Goal: Task Accomplishment & Management: Manage account settings

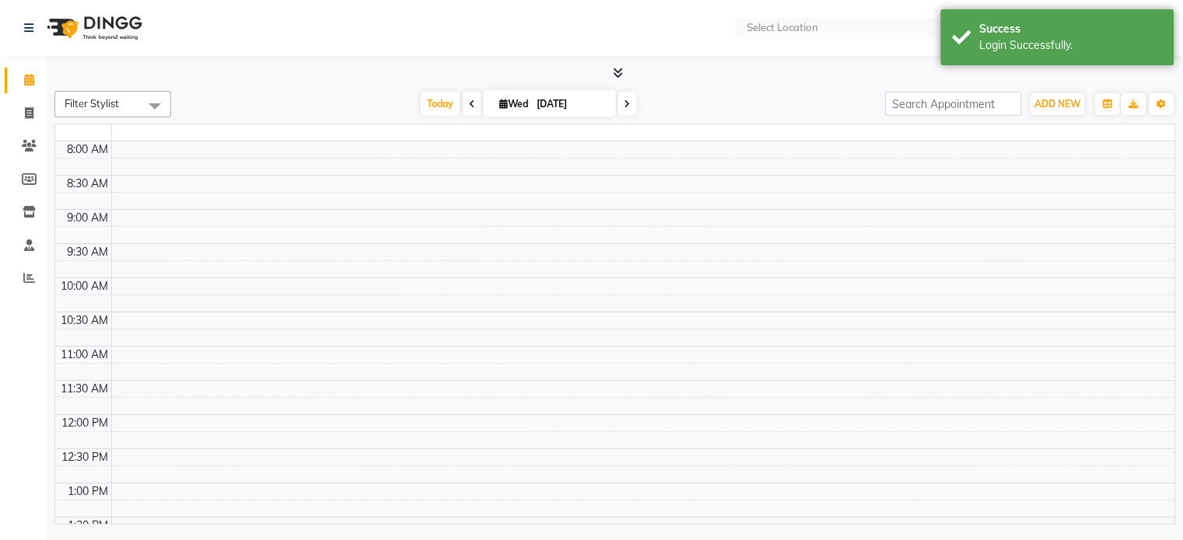
select select "en"
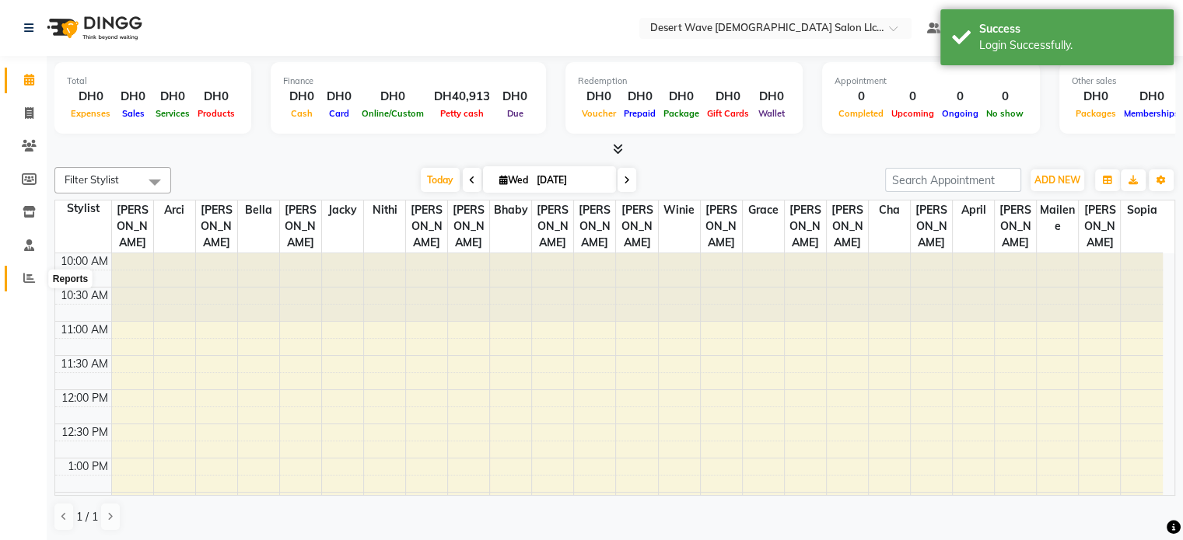
click at [26, 279] on icon at bounding box center [29, 278] width 12 height 12
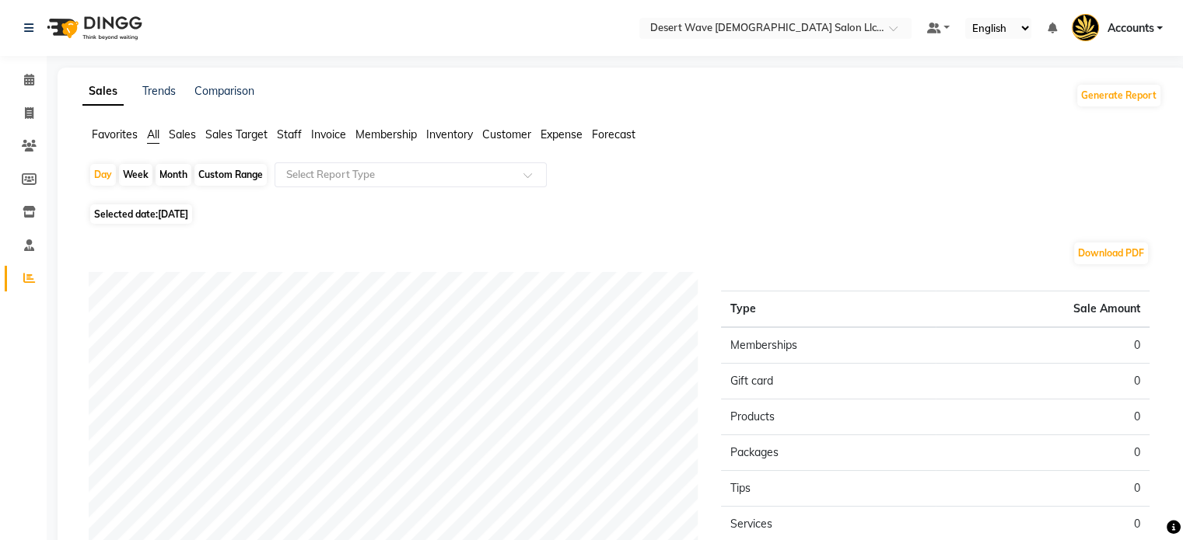
click at [454, 138] on span "Inventory" at bounding box center [449, 135] width 47 height 14
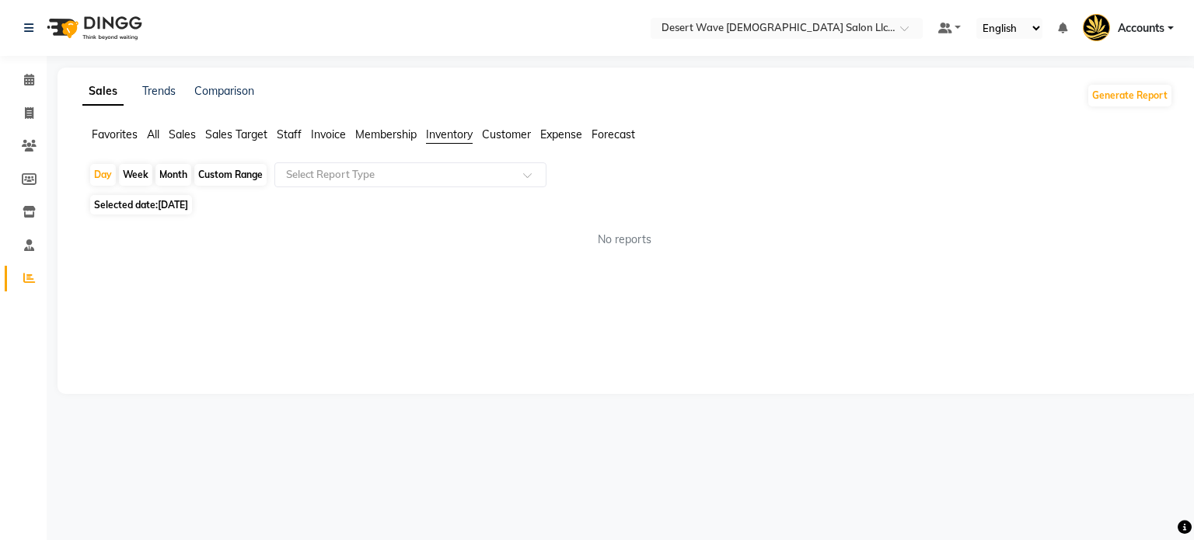
click at [221, 170] on div "Custom Range" at bounding box center [230, 175] width 72 height 22
select select "9"
select select "2025"
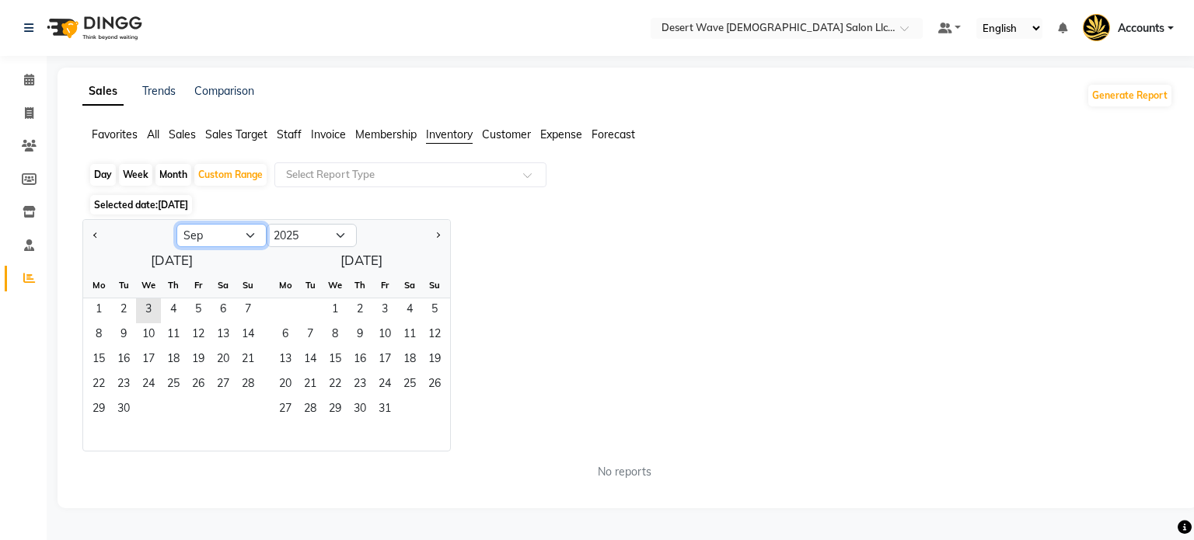
click at [250, 241] on select "Jan Feb Mar Apr May Jun [DATE] Aug Sep Oct Nov Dec" at bounding box center [222, 235] width 90 height 23
select select "8"
click at [177, 224] on select "Jan Feb Mar Apr May Jun [DATE] Aug Sep Oct Nov Dec" at bounding box center [222, 235] width 90 height 23
click at [202, 302] on span "1" at bounding box center [198, 311] width 25 height 25
click at [246, 411] on span "31" at bounding box center [248, 410] width 25 height 25
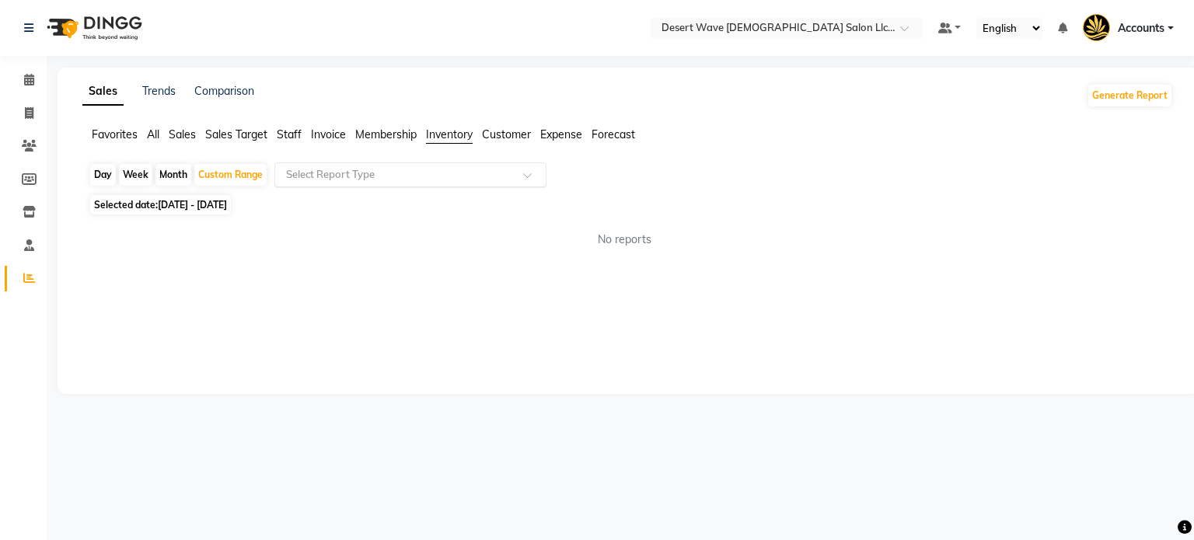
click at [478, 170] on input "text" at bounding box center [395, 175] width 224 height 16
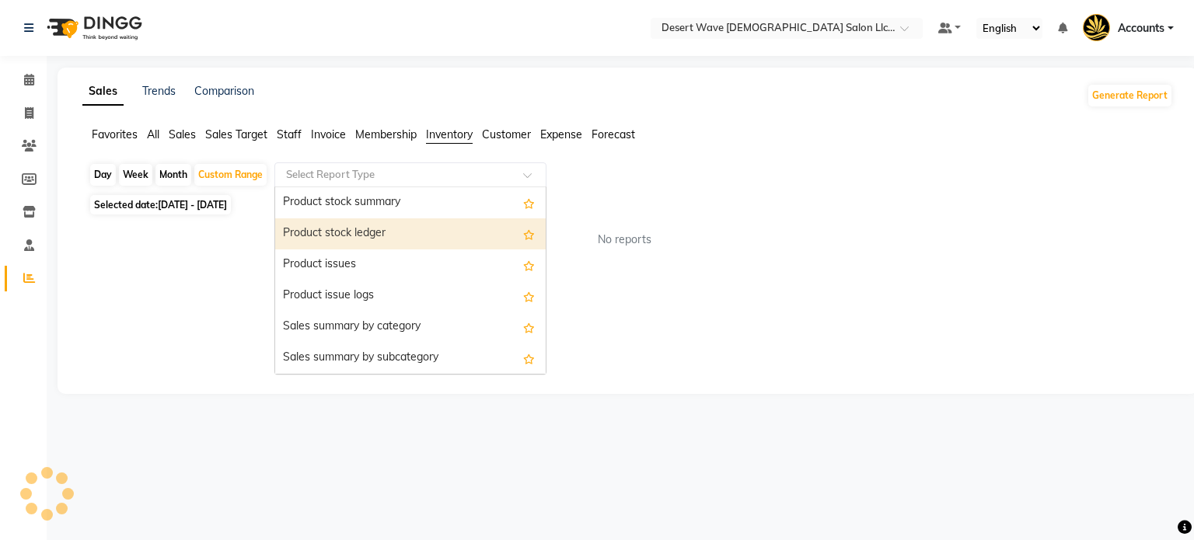
click at [442, 229] on div "Product stock ledger" at bounding box center [410, 233] width 271 height 31
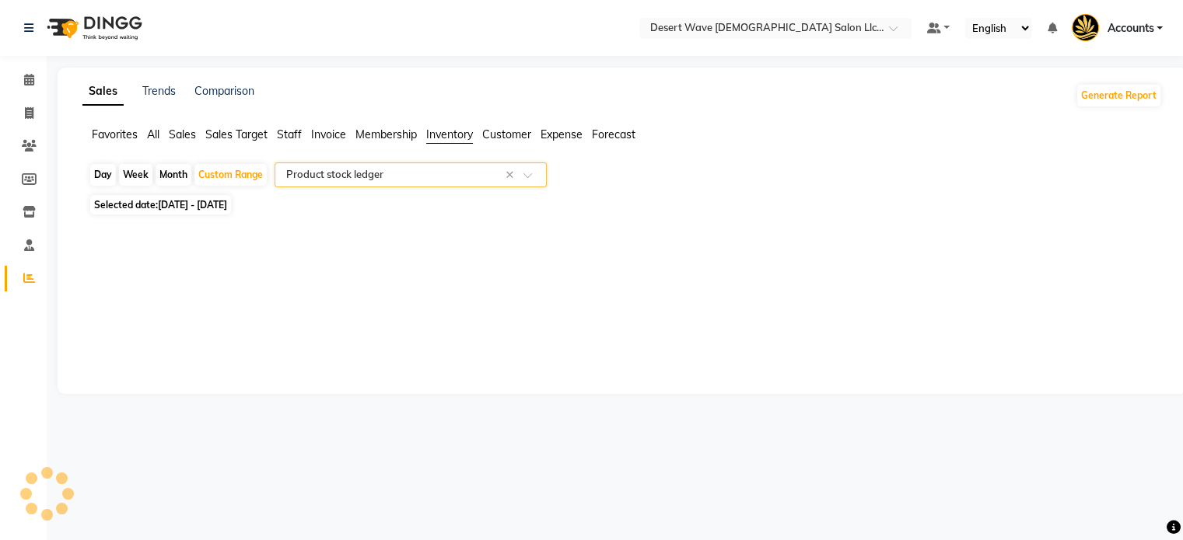
select select "full_report"
select select "csv"
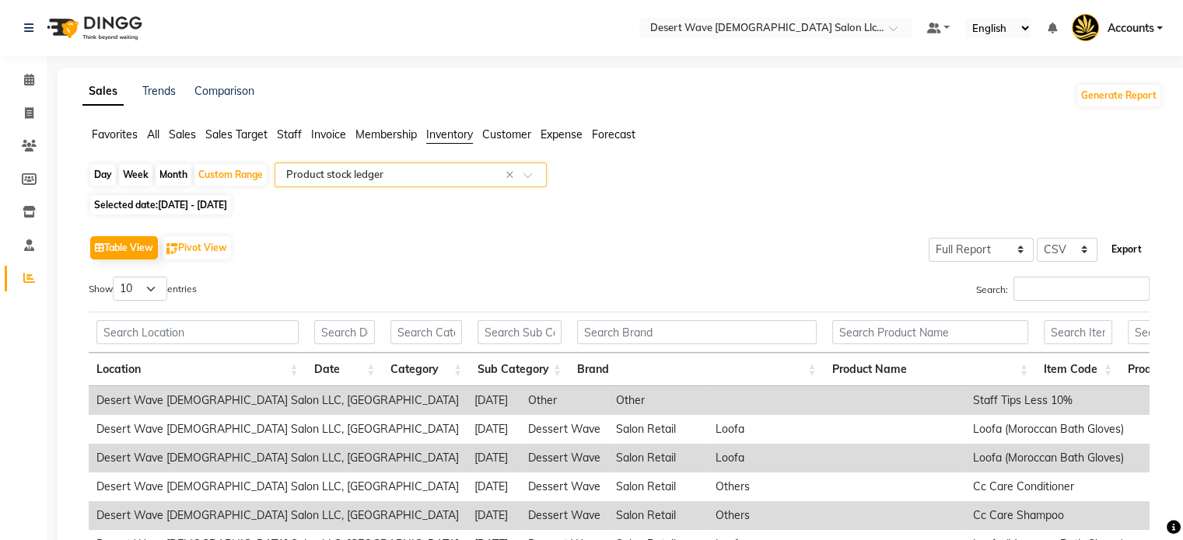
click at [1132, 247] on button "Export" at bounding box center [1126, 249] width 43 height 26
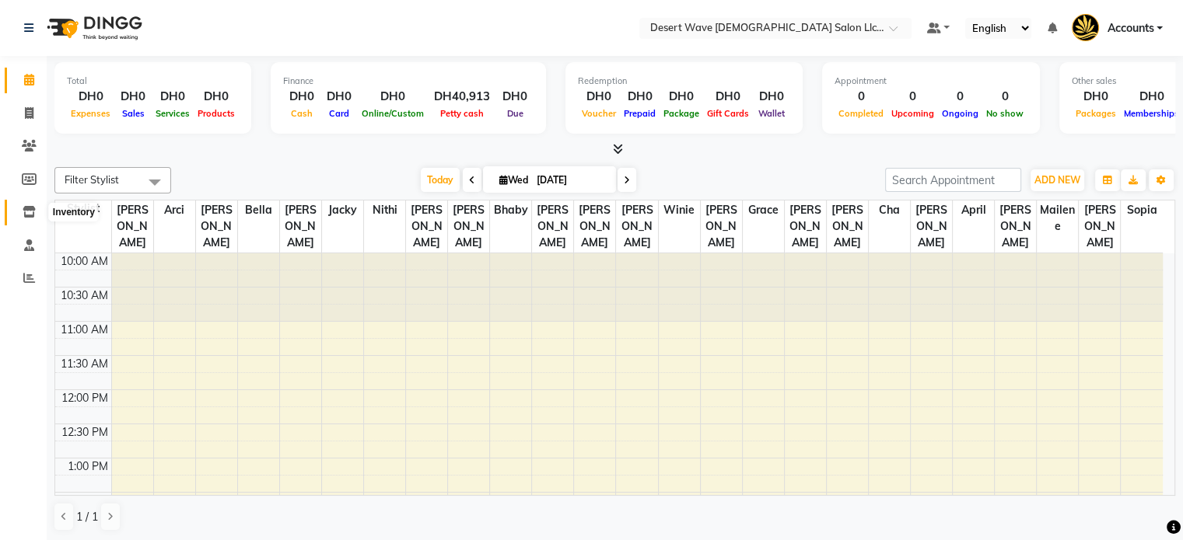
click at [21, 215] on span at bounding box center [29, 213] width 27 height 18
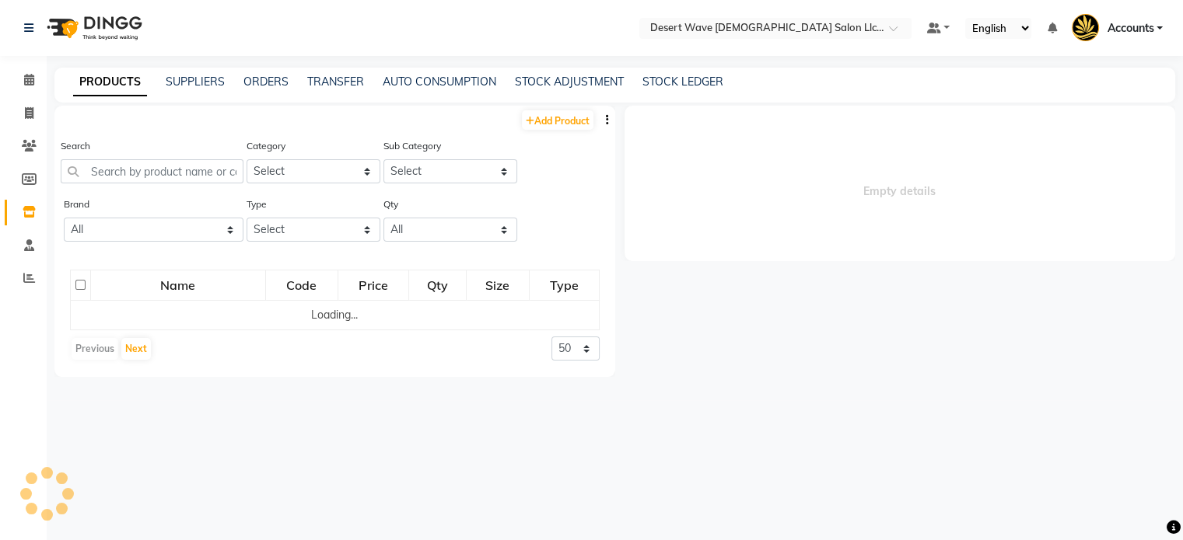
select select
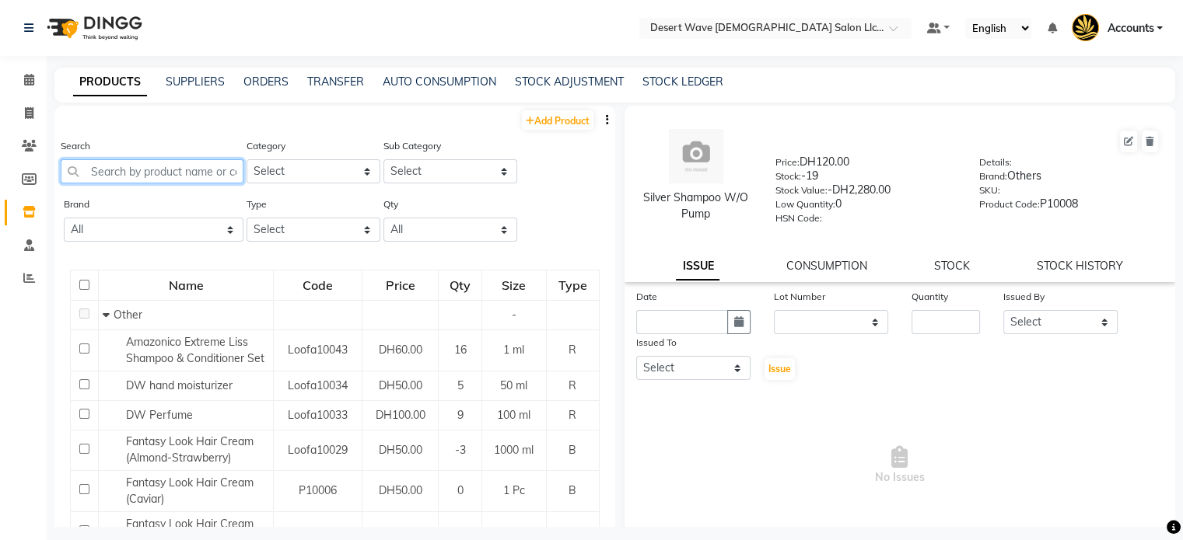
click at [111, 175] on input "text" at bounding box center [152, 171] width 183 height 24
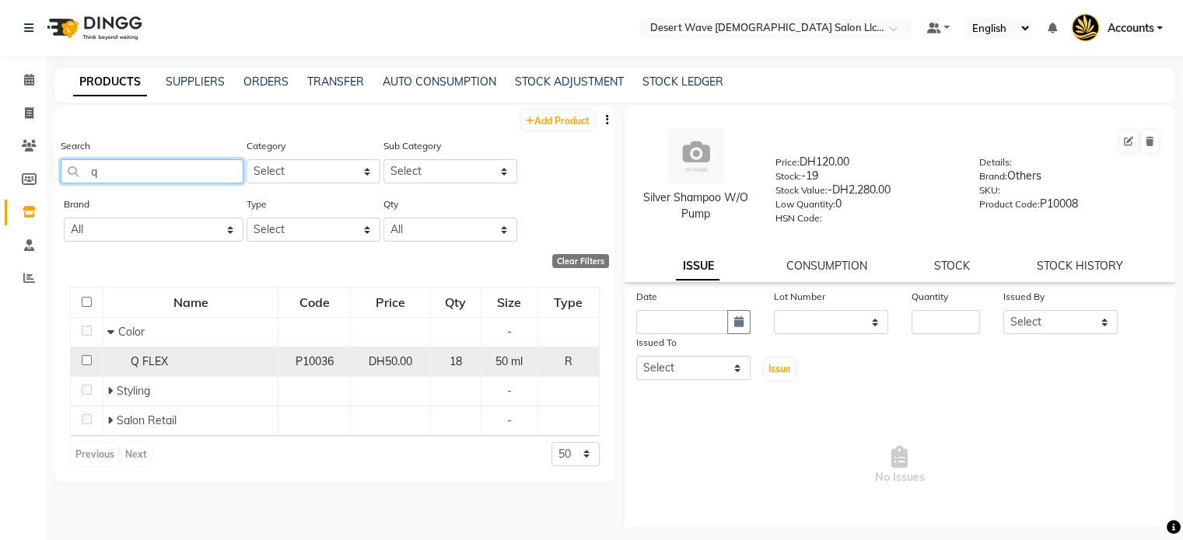
type input "q"
click at [307, 363] on span "P10036" at bounding box center [314, 362] width 38 height 14
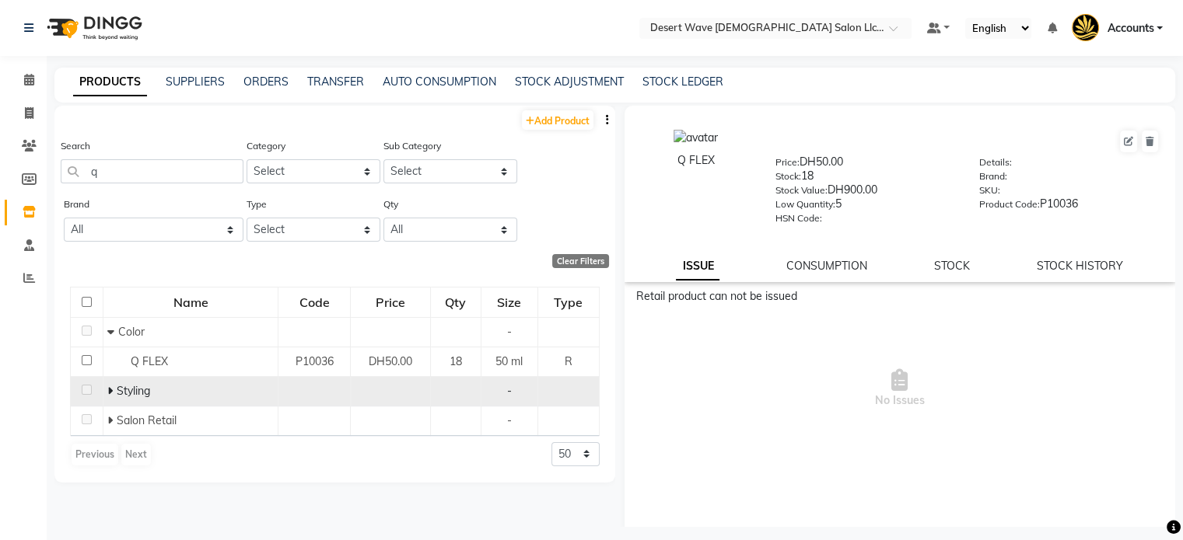
click at [264, 404] on td "Styling" at bounding box center [190, 391] width 175 height 30
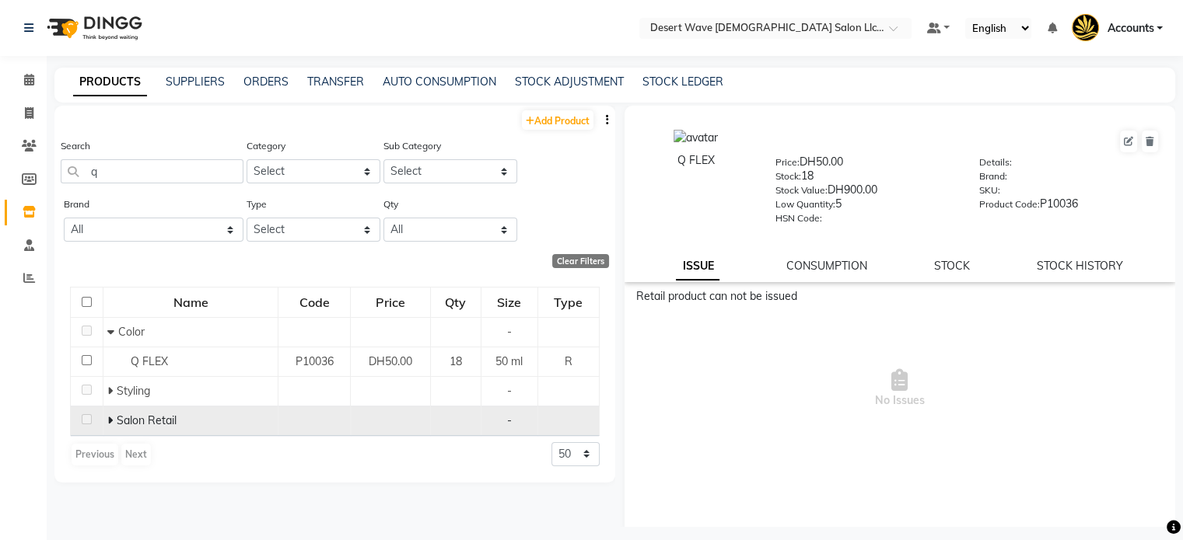
click at [171, 419] on span "Salon Retail" at bounding box center [147, 421] width 60 height 14
click at [107, 420] on icon at bounding box center [109, 420] width 5 height 11
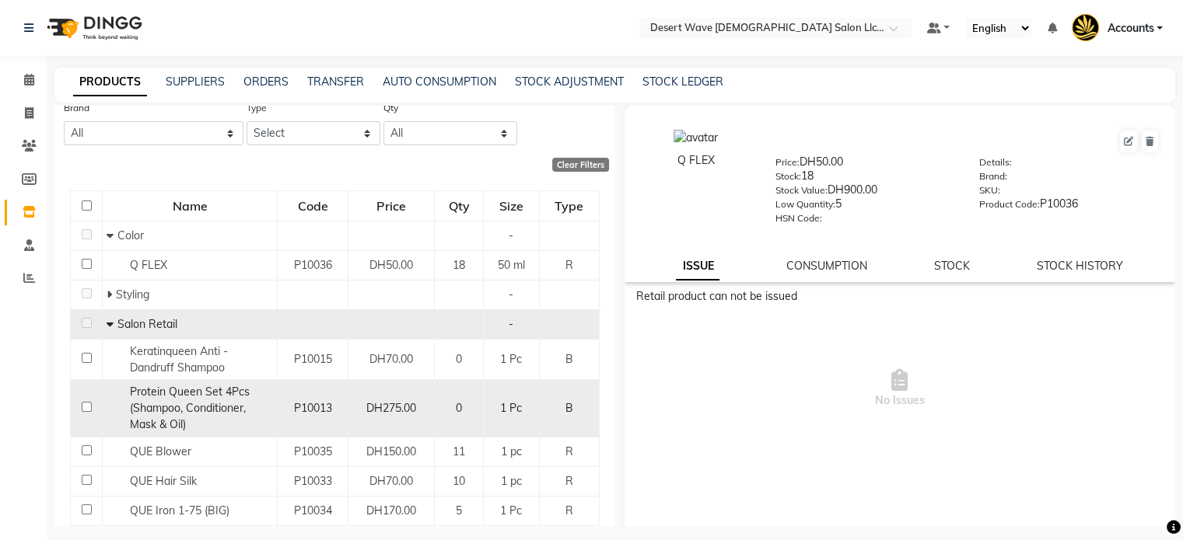
scroll to position [142, 0]
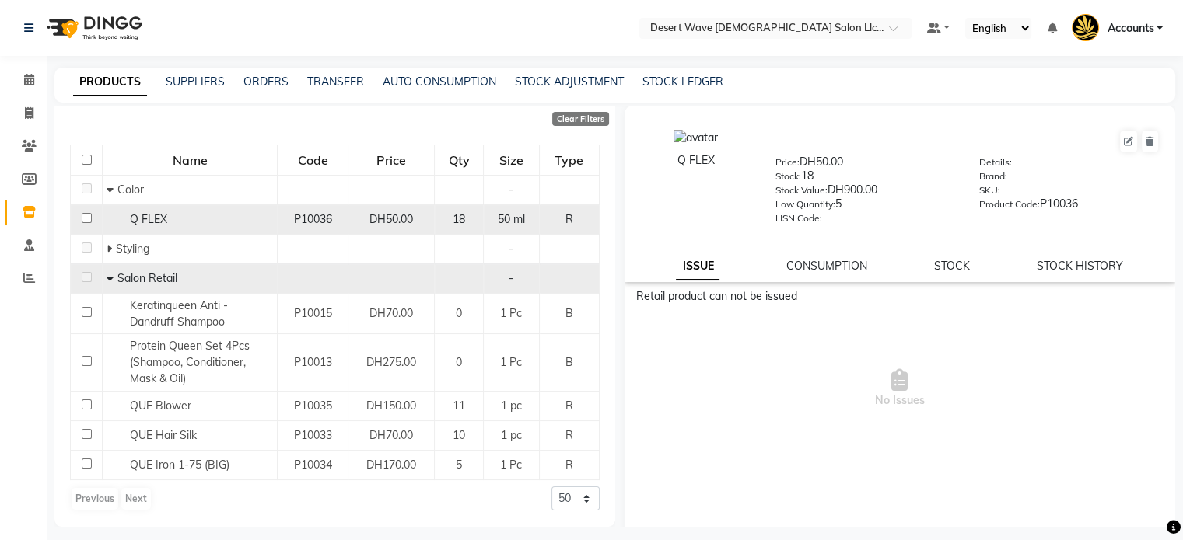
click at [177, 228] on div "Q FLEX" at bounding box center [190, 220] width 166 height 16
click at [149, 223] on span "Q FLEX" at bounding box center [148, 219] width 37 height 14
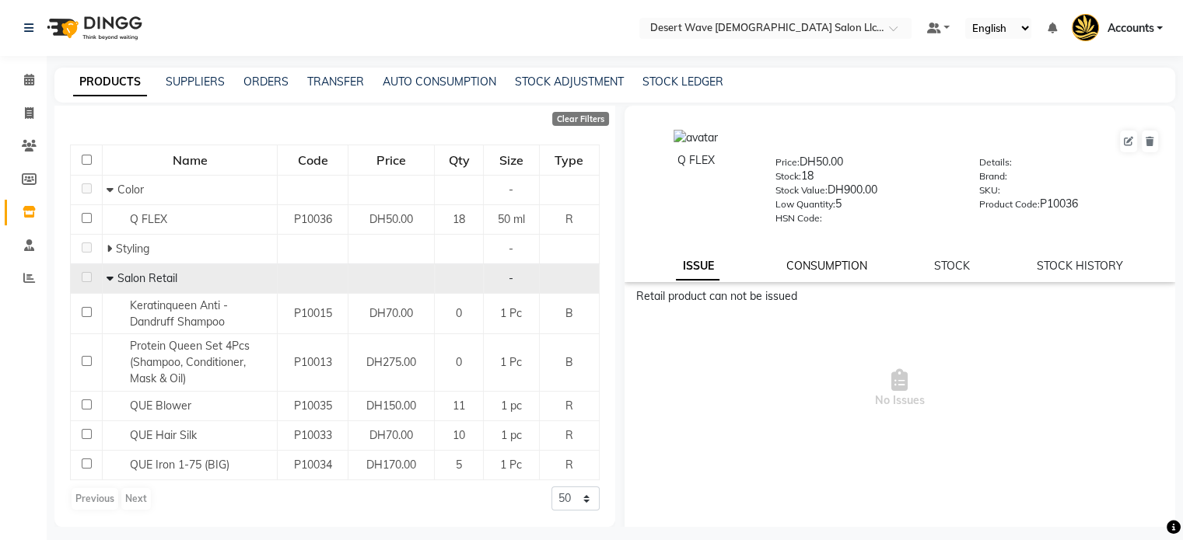
click at [827, 273] on link "CONSUMPTION" at bounding box center [826, 266] width 81 height 14
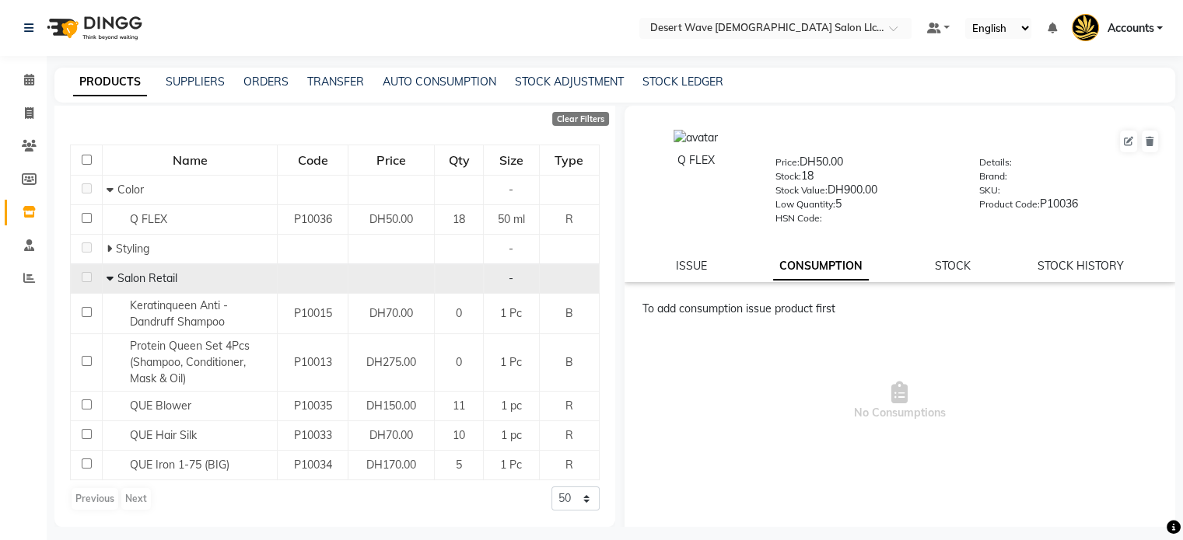
click at [974, 274] on div "ISSUE CONSUMPTION STOCK STOCK HISTORY" at bounding box center [900, 266] width 514 height 16
click at [956, 273] on link "STOCK" at bounding box center [953, 266] width 36 height 14
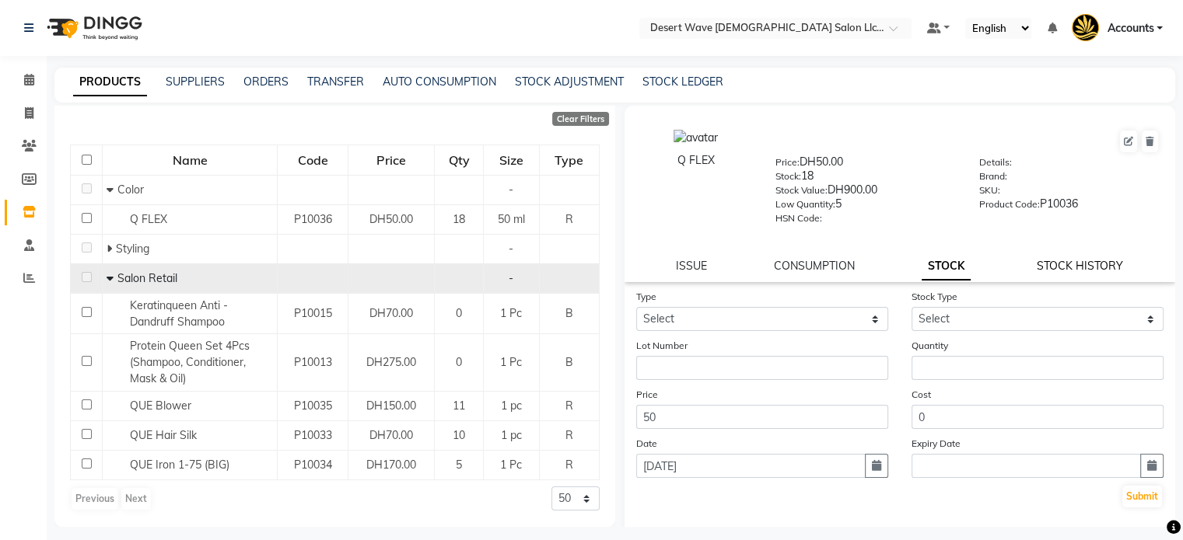
click at [1058, 273] on link "STOCK HISTORY" at bounding box center [1080, 266] width 86 height 14
select select "all"
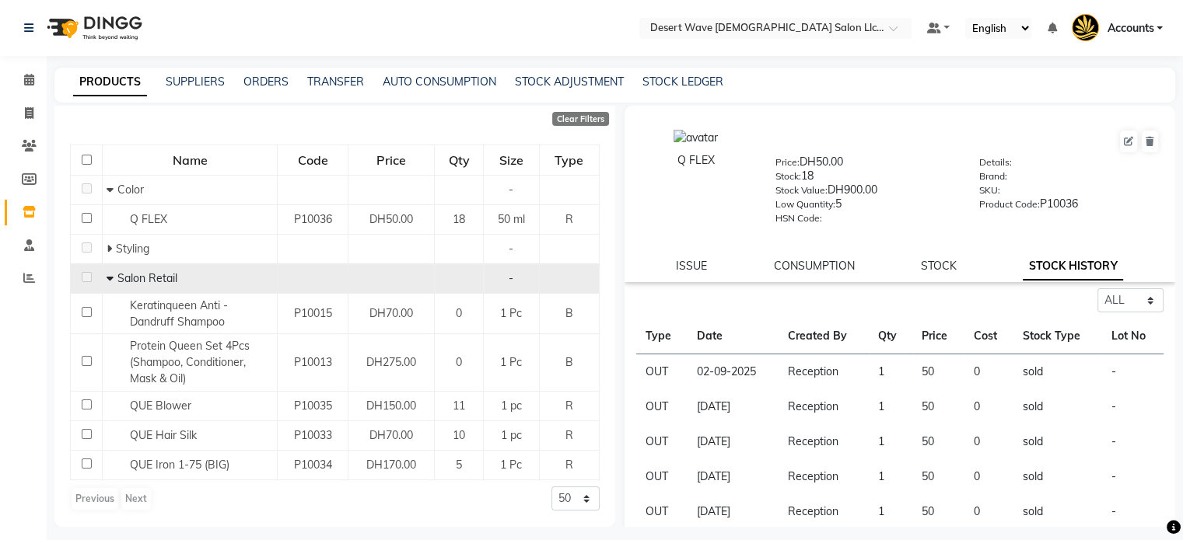
scroll to position [227, 0]
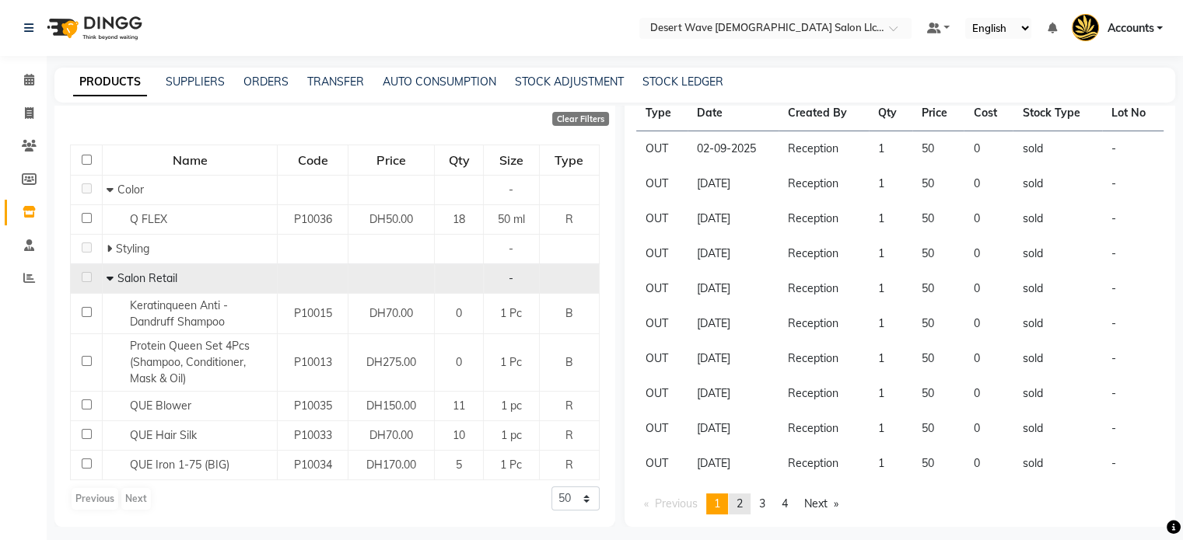
click at [736, 509] on link "page 2" at bounding box center [740, 504] width 22 height 21
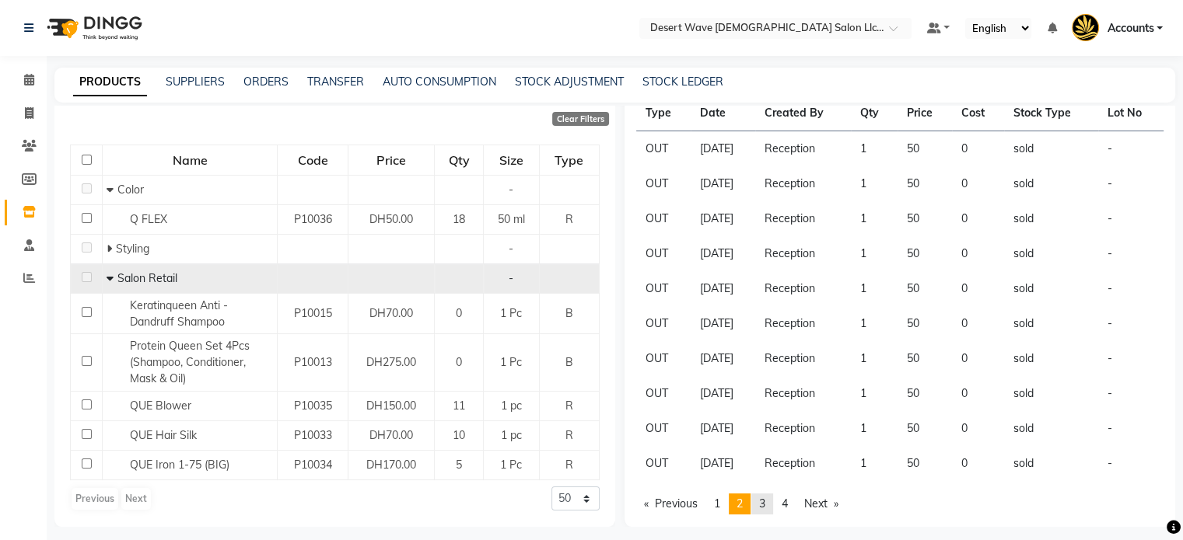
click at [765, 502] on span "3" at bounding box center [762, 504] width 6 height 14
click at [788, 505] on span "4" at bounding box center [784, 504] width 6 height 14
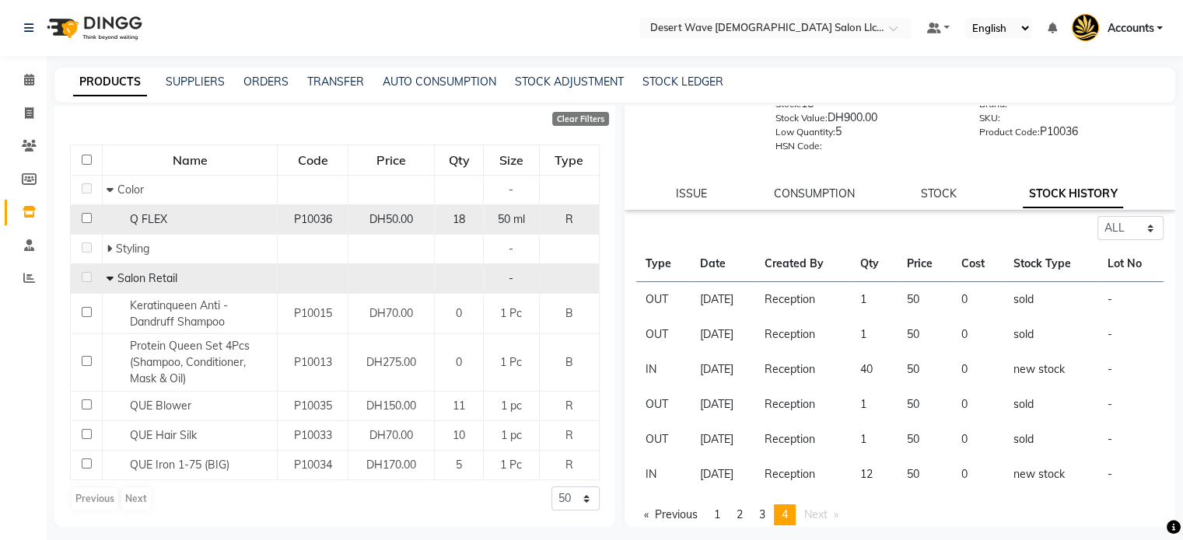
click at [184, 226] on div "Q FLEX" at bounding box center [190, 220] width 166 height 16
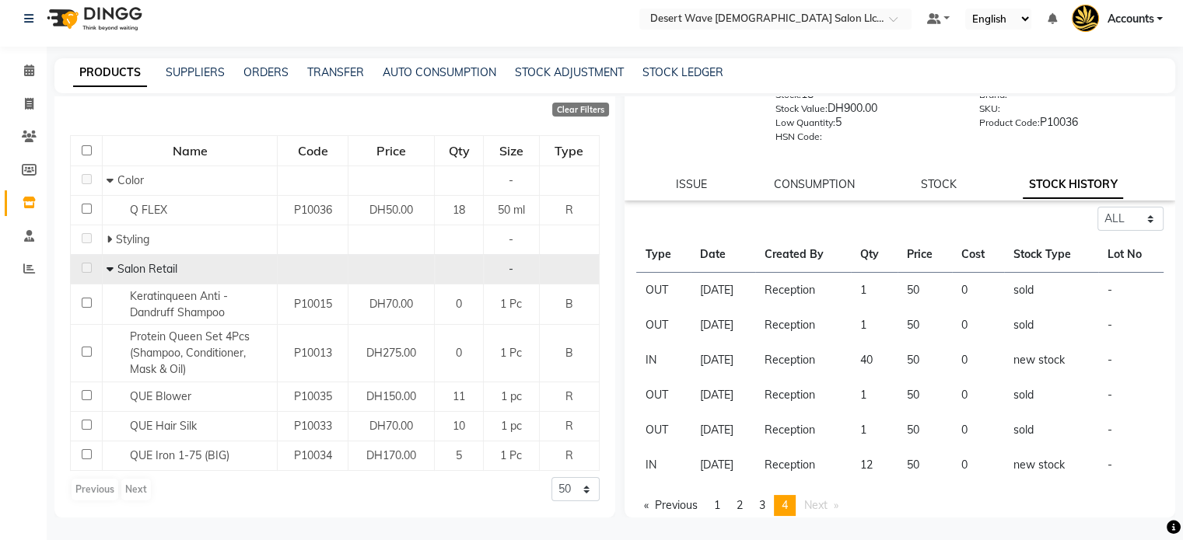
scroll to position [0, 0]
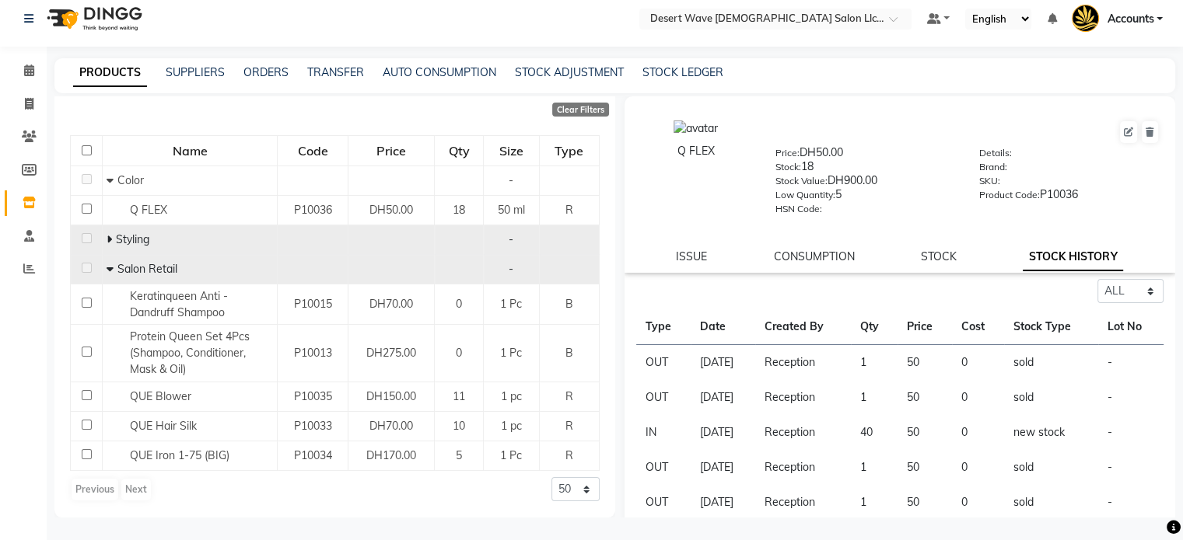
drag, startPoint x: 908, startPoint y: 267, endPoint x: 253, endPoint y: 243, distance: 655.1
click at [274, 249] on td "Styling" at bounding box center [190, 240] width 175 height 30
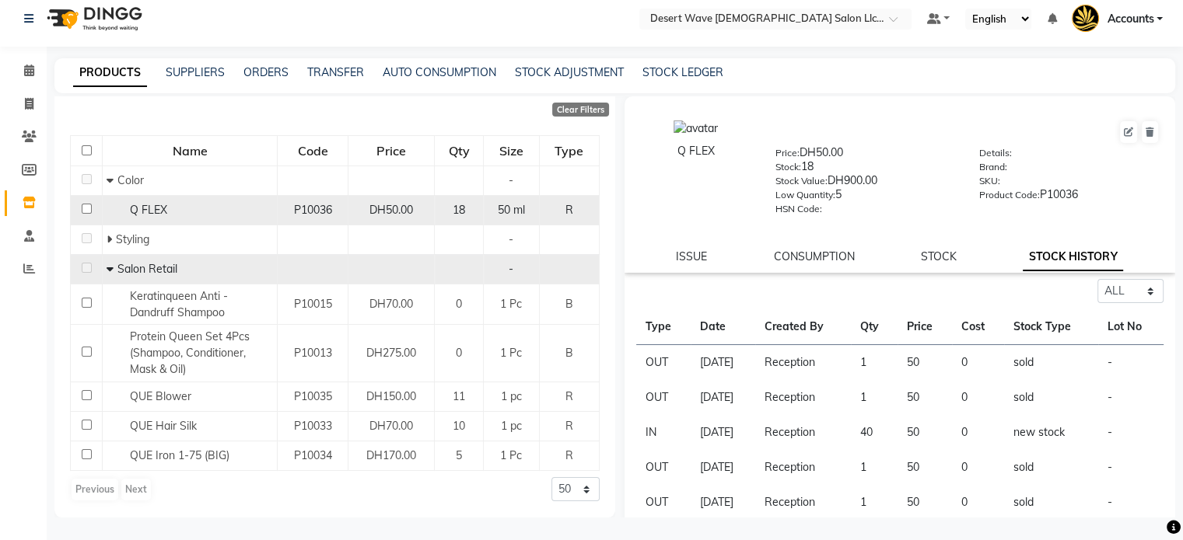
click at [171, 220] on td "Q FLEX" at bounding box center [190, 210] width 175 height 30
click at [82, 212] on input "checkbox" at bounding box center [87, 209] width 10 height 10
checkbox input "true"
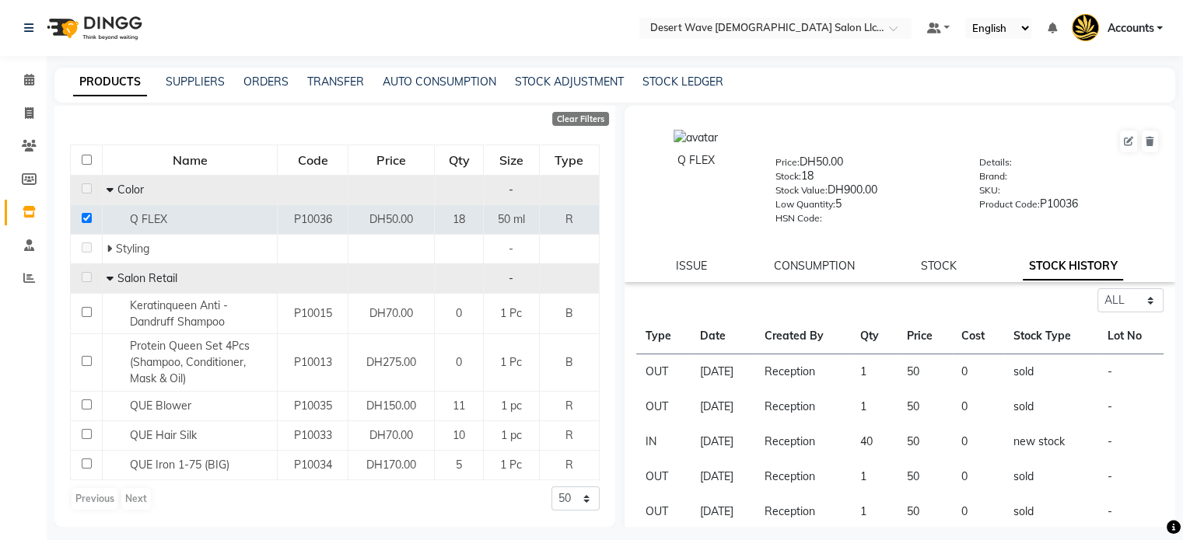
click at [111, 192] on icon at bounding box center [110, 189] width 7 height 11
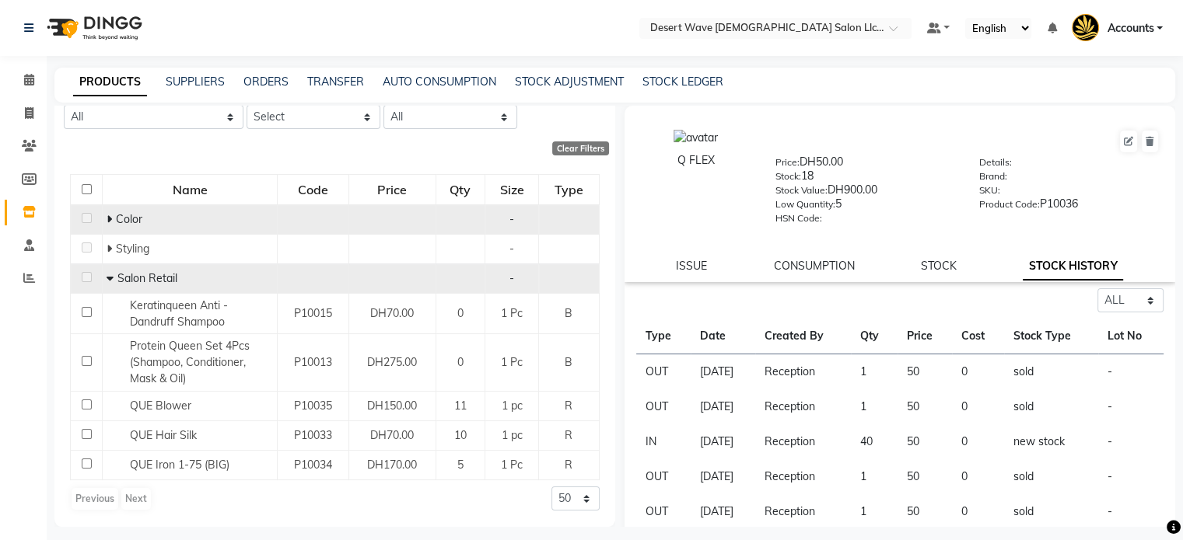
scroll to position [112, 0]
click at [169, 227] on div "Color" at bounding box center [190, 220] width 166 height 16
click at [90, 218] on td at bounding box center [87, 220] width 32 height 30
click at [116, 221] on span "Color" at bounding box center [129, 220] width 26 height 14
click at [109, 223] on icon at bounding box center [109, 220] width 5 height 11
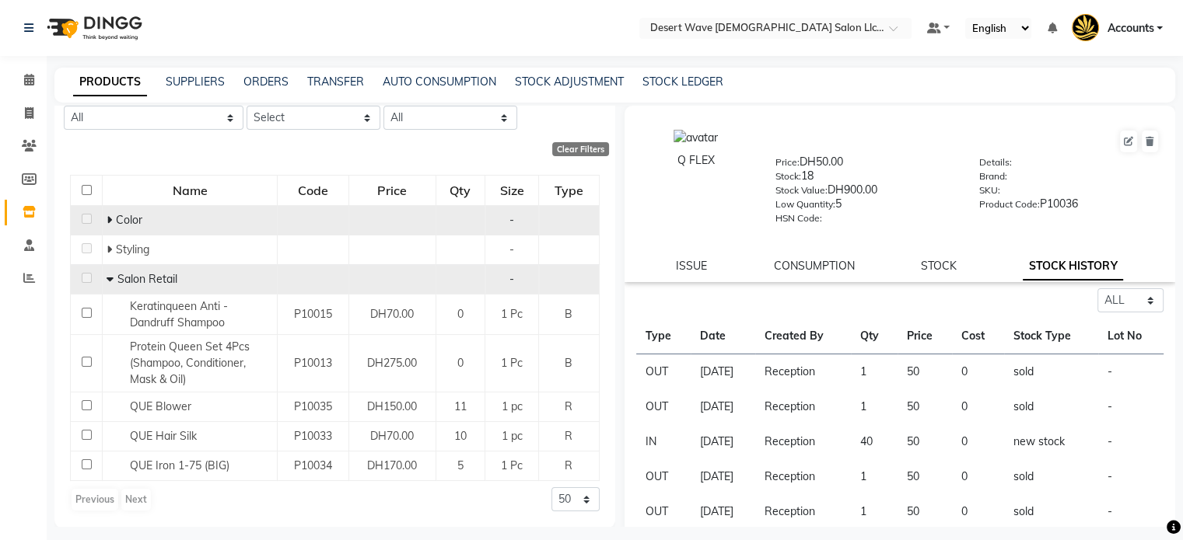
scroll to position [142, 0]
